Goal: Transaction & Acquisition: Purchase product/service

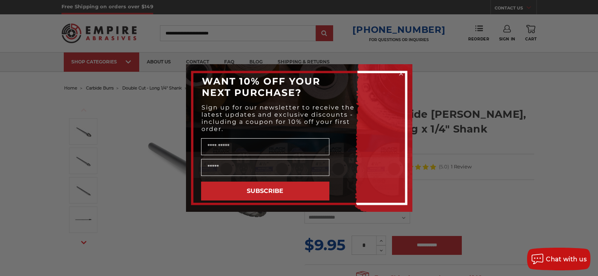
click at [402, 74] on circle "Close dialog" at bounding box center [400, 73] width 7 height 7
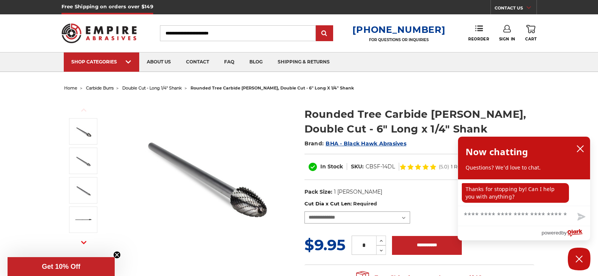
click at [381, 220] on select "**********" at bounding box center [357, 217] width 106 height 12
click at [246, 132] on img at bounding box center [204, 174] width 151 height 151
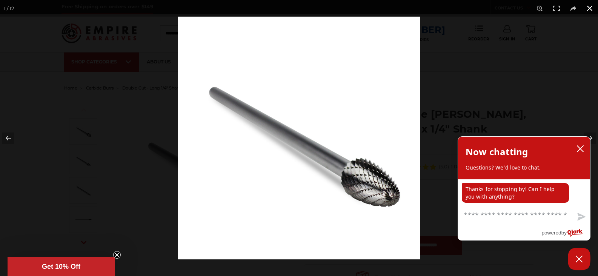
click at [585, 9] on button at bounding box center [589, 8] width 17 height 17
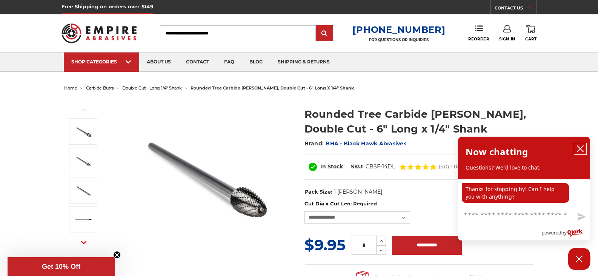
click at [577, 149] on icon "close chatbox" at bounding box center [580, 149] width 8 height 8
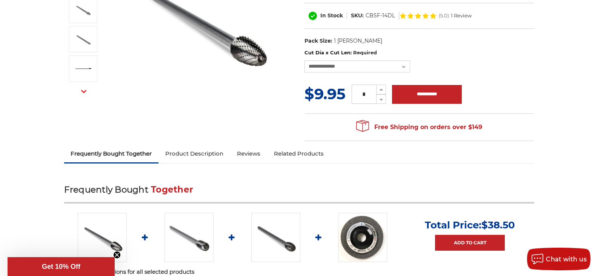
scroll to position [226, 0]
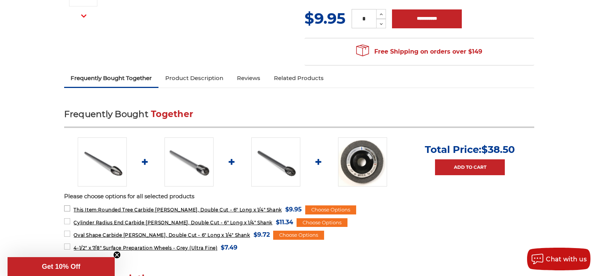
click at [175, 211] on span "This Item: Rounded Tree Carbide [PERSON_NAME], Double Cut - 6" Long x 1/4" Shank" at bounding box center [178, 210] width 208 height 6
